Goal: Check status: Check status

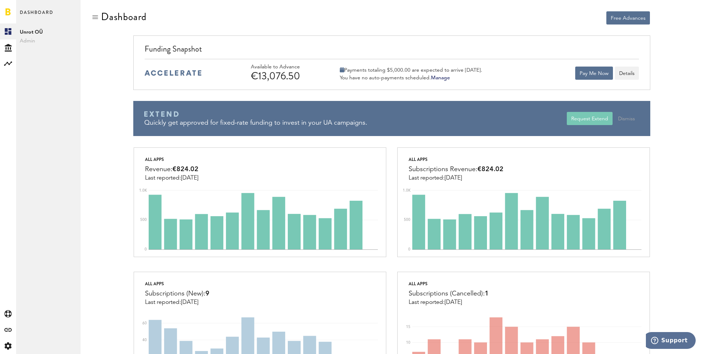
click at [285, 77] on div "€13,076.50" at bounding box center [286, 76] width 70 height 12
click at [291, 75] on div "€13,076.50" at bounding box center [286, 76] width 70 height 12
click at [295, 74] on div "€13,076.50" at bounding box center [286, 76] width 70 height 12
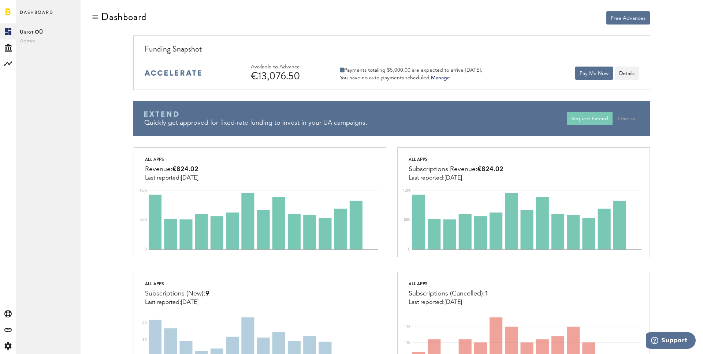
click at [295, 74] on div "€13,076.50" at bounding box center [286, 76] width 70 height 12
click at [301, 74] on div "€13,076.50" at bounding box center [286, 76] width 70 height 12
click at [296, 75] on div "€13,076.50" at bounding box center [286, 76] width 70 height 12
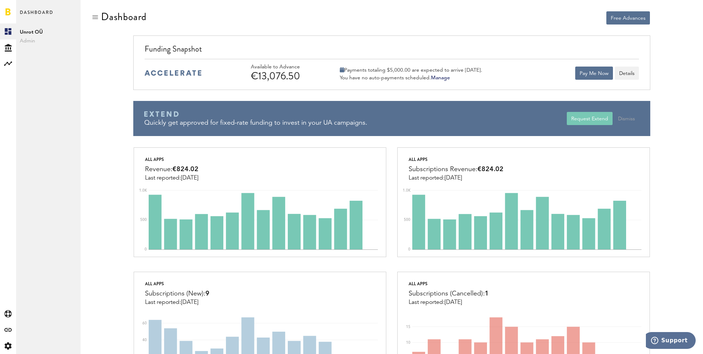
click at [305, 72] on div "€13,076.50" at bounding box center [286, 76] width 70 height 12
click at [292, 75] on div "€13,076.50" at bounding box center [286, 76] width 70 height 12
click at [305, 71] on div "€13,076.50" at bounding box center [286, 76] width 70 height 12
click at [287, 75] on div "€13,076.50" at bounding box center [286, 76] width 70 height 12
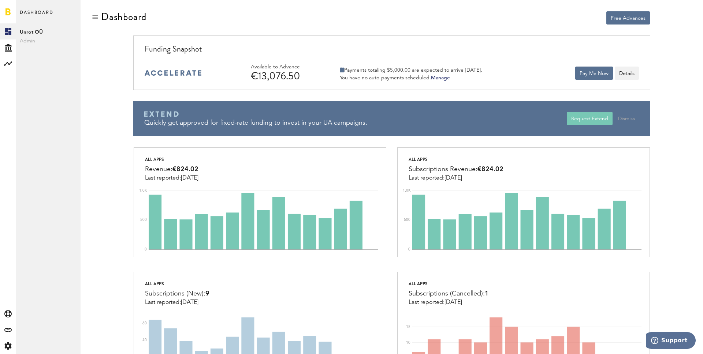
click at [287, 75] on div "€13,076.50" at bounding box center [286, 76] width 70 height 12
click at [306, 72] on div "€13,076.50" at bounding box center [286, 76] width 70 height 12
click at [285, 78] on div "€13,076.50" at bounding box center [286, 76] width 70 height 12
click at [284, 75] on div "€13,076.50" at bounding box center [286, 76] width 70 height 12
